Goal: Task Accomplishment & Management: Complete application form

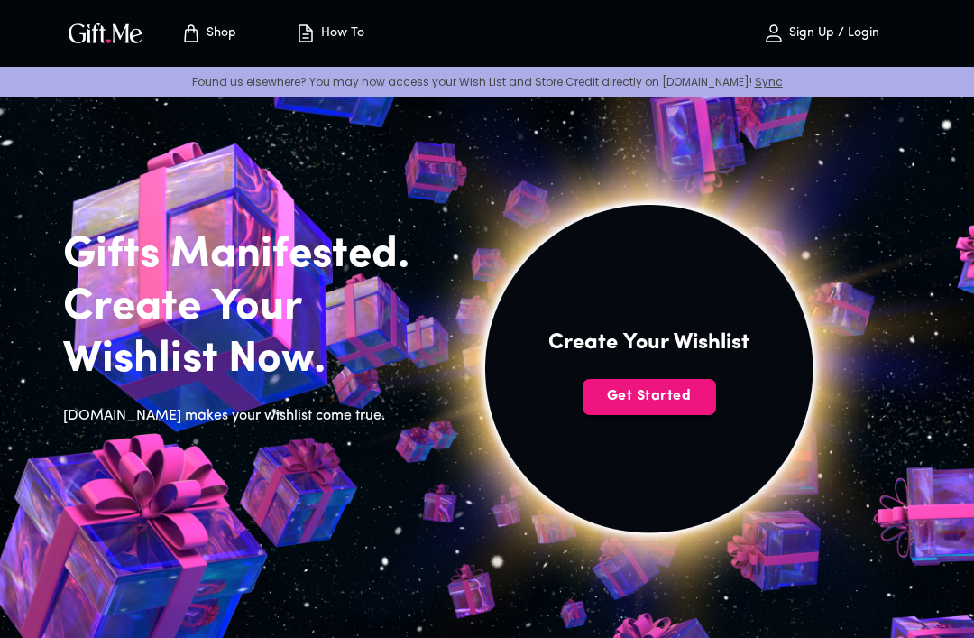
click at [685, 394] on span "Get Started" at bounding box center [650, 396] width 134 height 20
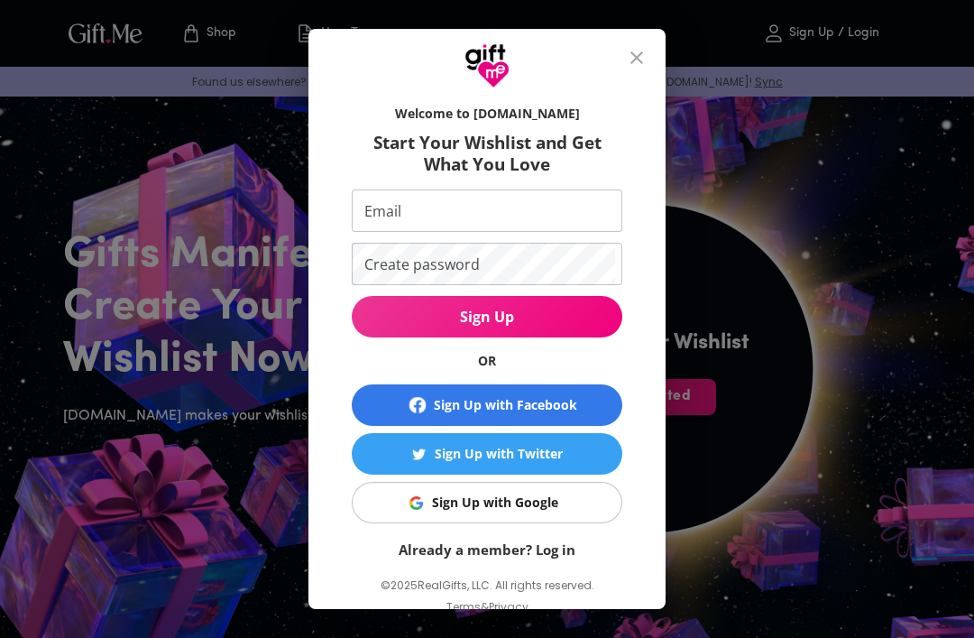
click at [587, 518] on button "Sign Up with Google" at bounding box center [487, 503] width 271 height 42
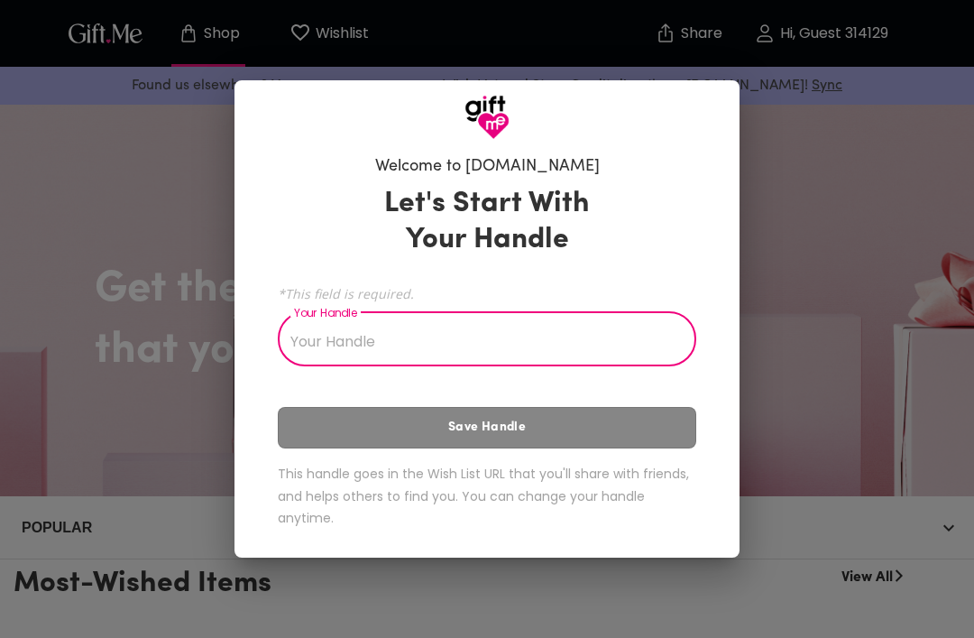
click at [510, 344] on input "Your Handle" at bounding box center [477, 341] width 399 height 51
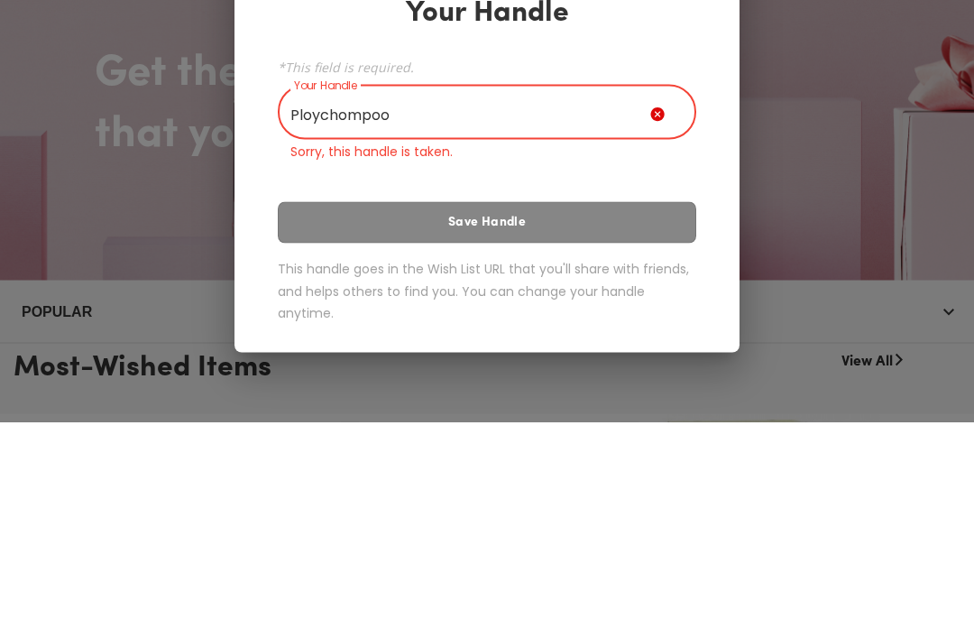
type input "Ploychompoo"
click at [648, 206] on div "Let's Start With Your Handle *This field is required. Your Handle Ploychompoo Y…" at bounding box center [487, 360] width 419 height 387
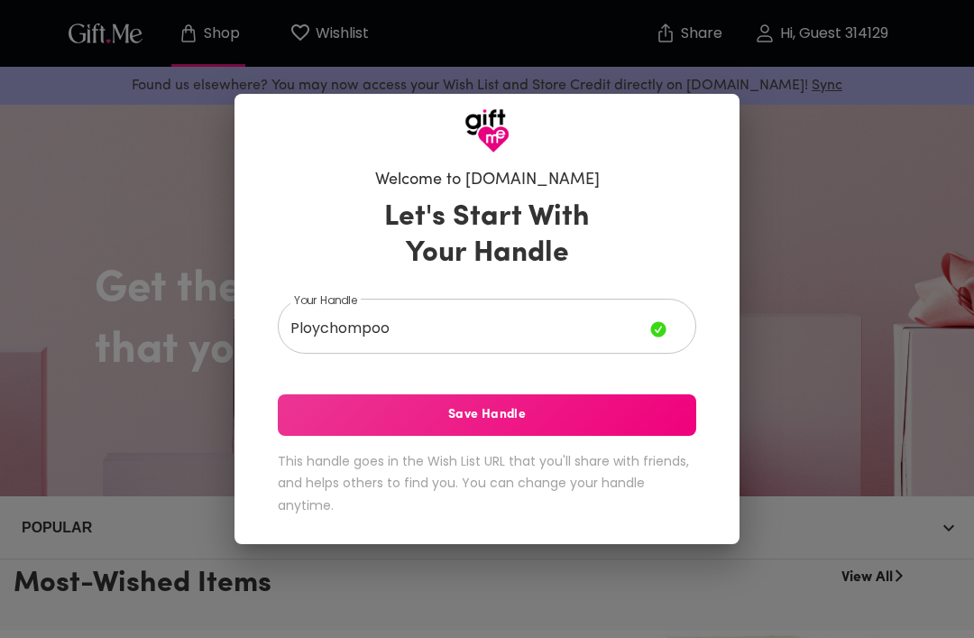
click at [675, 431] on button "Save Handle" at bounding box center [487, 415] width 419 height 42
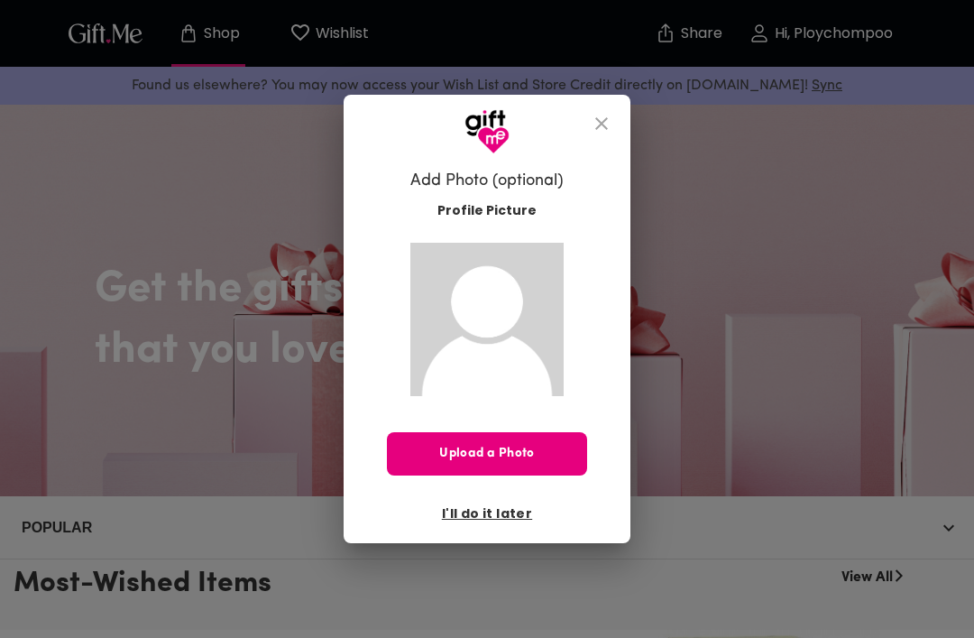
click at [517, 509] on span "I'll do it later" at bounding box center [487, 513] width 90 height 20
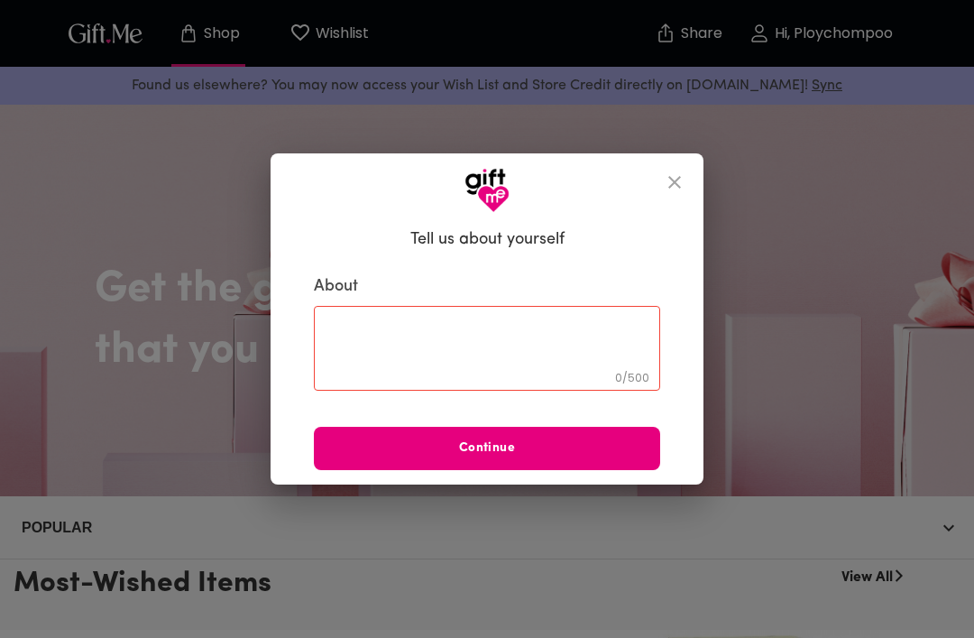
click at [555, 333] on textarea at bounding box center [487, 348] width 321 height 51
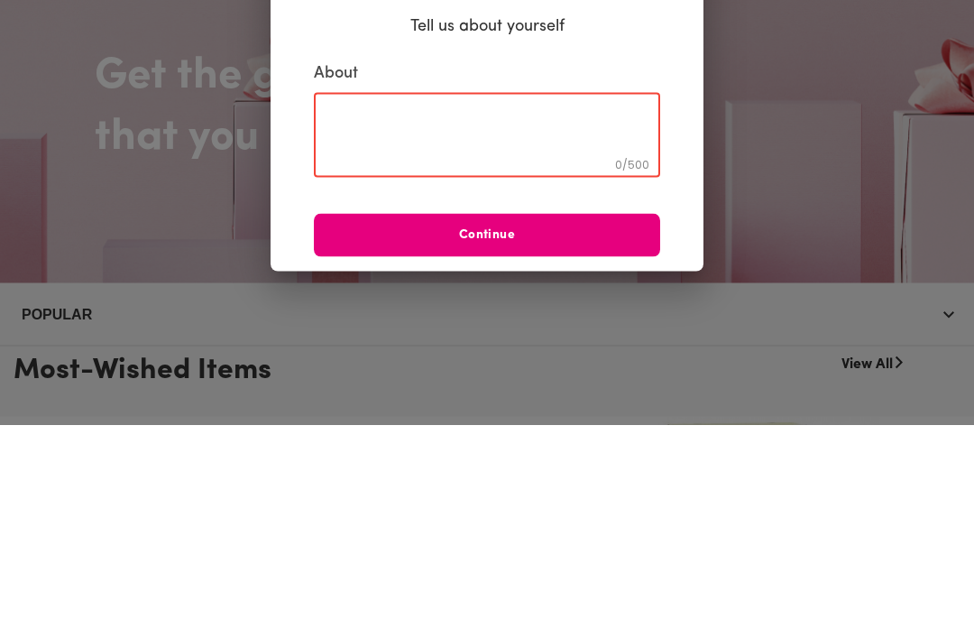
type textarea "P"
type textarea "Nothing"
click at [562, 439] on span "Continue" at bounding box center [487, 449] width 346 height 20
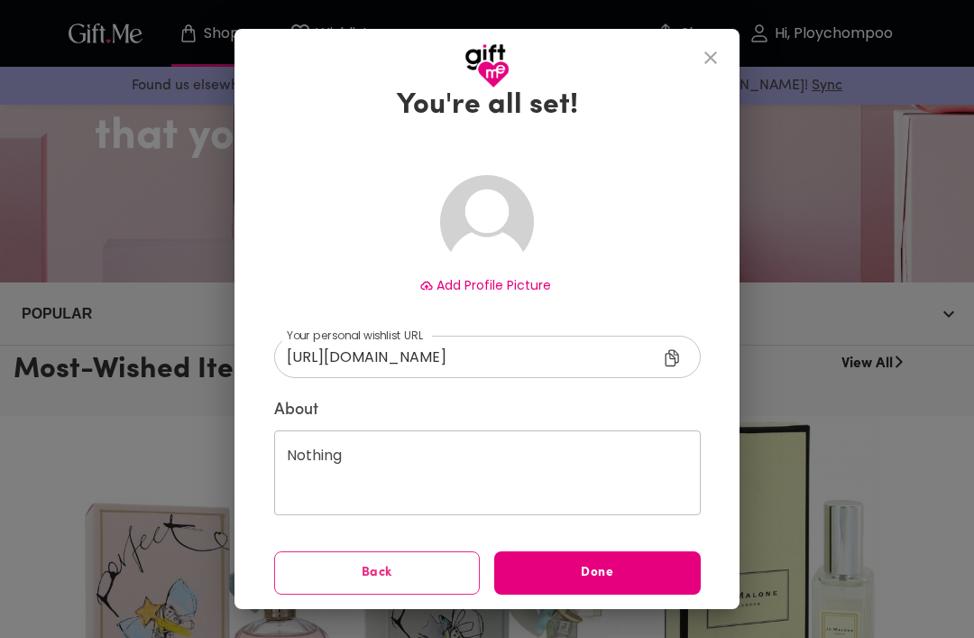
scroll to position [46, 0]
click at [613, 372] on input "[URL][DOMAIN_NAME]" at bounding box center [480, 358] width 413 height 42
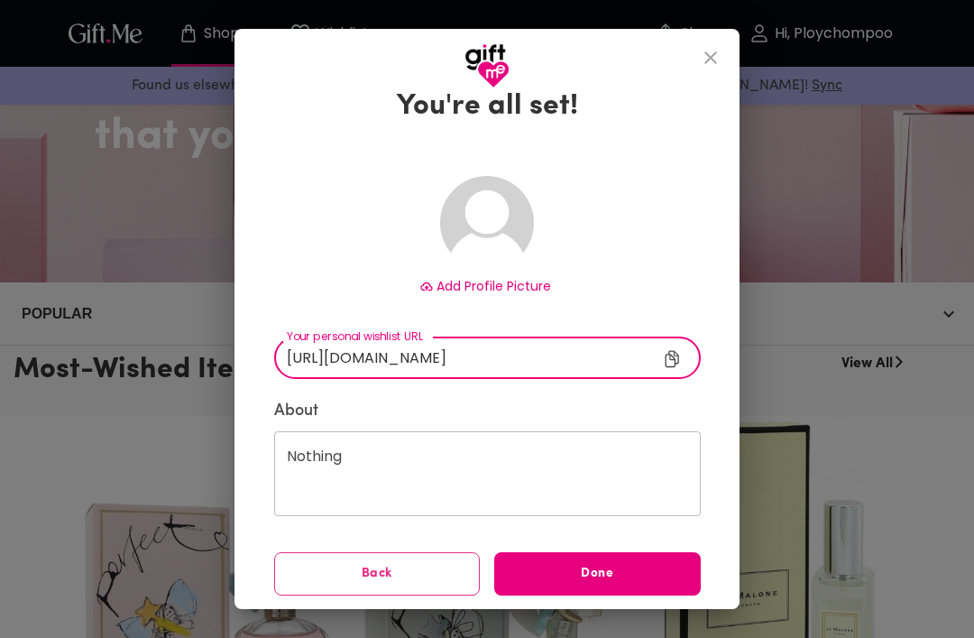
click at [596, 366] on input "[URL][DOMAIN_NAME]" at bounding box center [480, 358] width 413 height 42
click at [627, 572] on span "Done" at bounding box center [597, 574] width 207 height 20
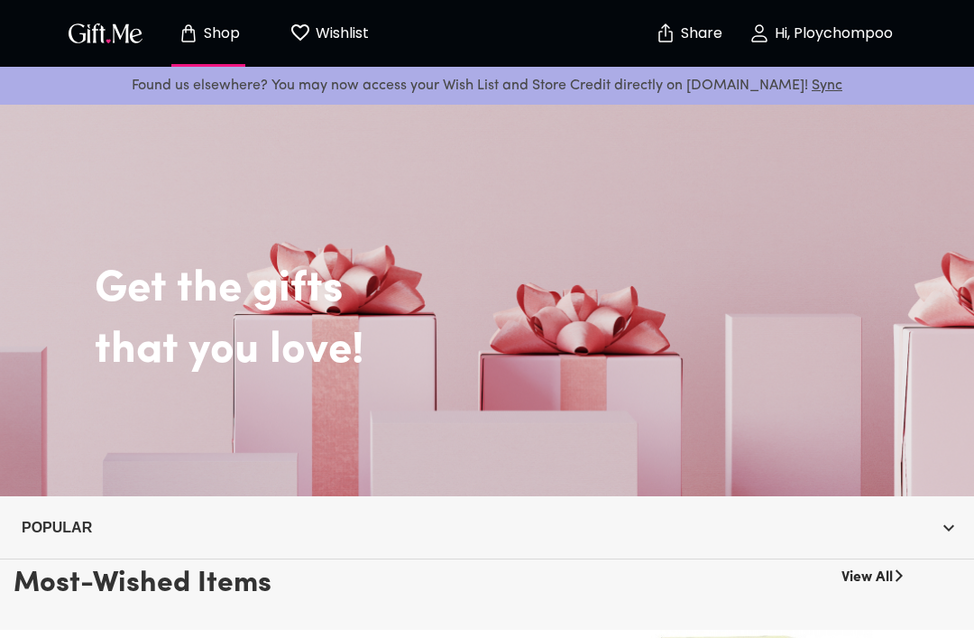
scroll to position [214, 0]
